Goal: Find specific page/section: Find specific page/section

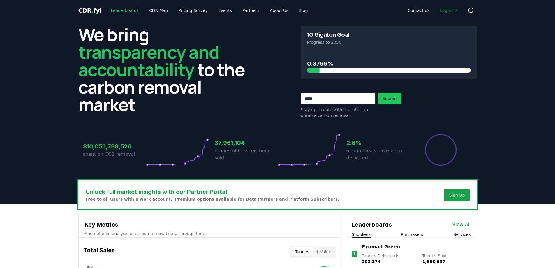
click at [121, 9] on link "Leaderboards" at bounding box center [124, 10] width 37 height 10
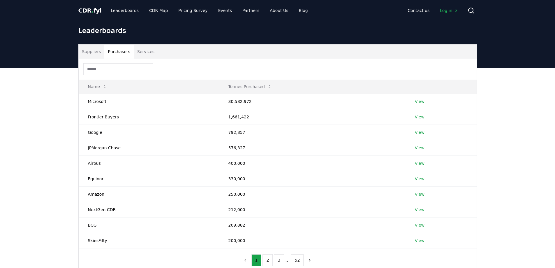
click at [119, 52] on button "Purchasers" at bounding box center [118, 52] width 29 height 14
click at [420, 162] on link "View" at bounding box center [420, 163] width 10 height 6
